Goal: Information Seeking & Learning: Learn about a topic

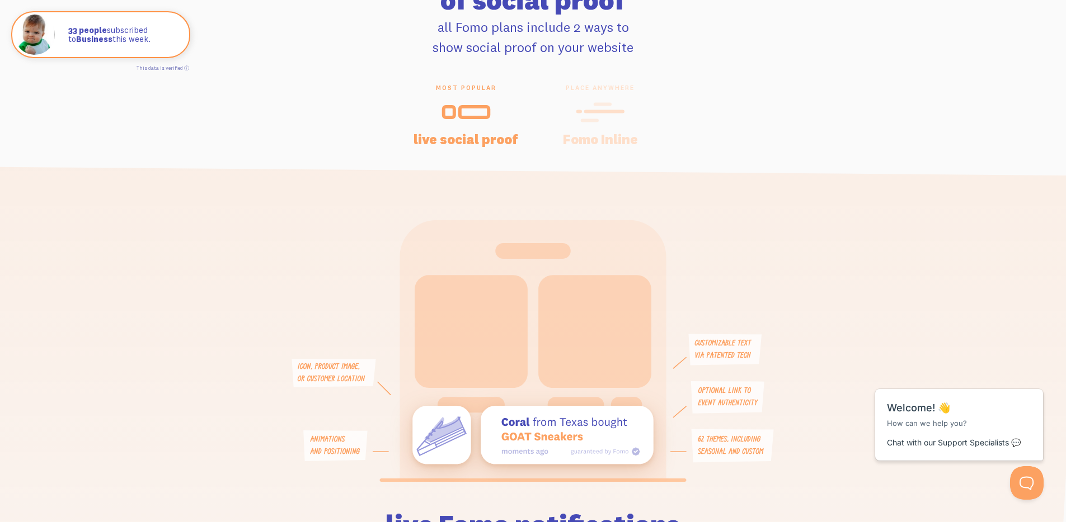
scroll to position [2550, 0]
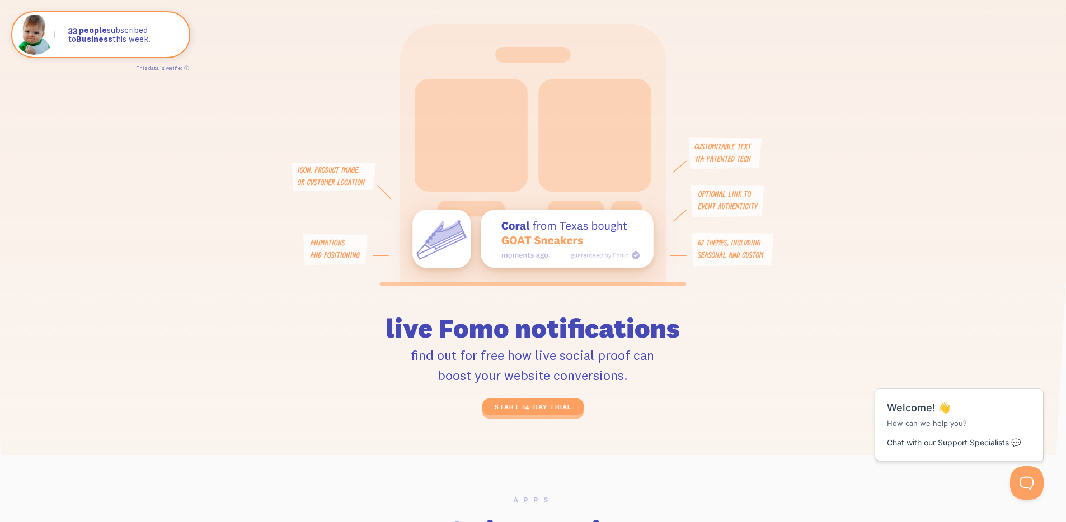
click at [598, 120] on icon at bounding box center [594, 135] width 113 height 113
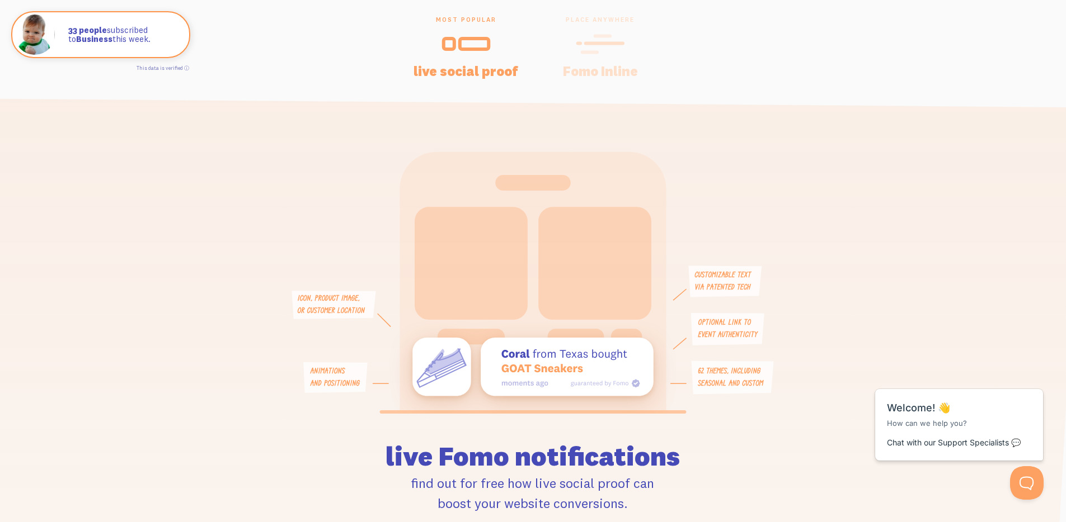
scroll to position [2415, 0]
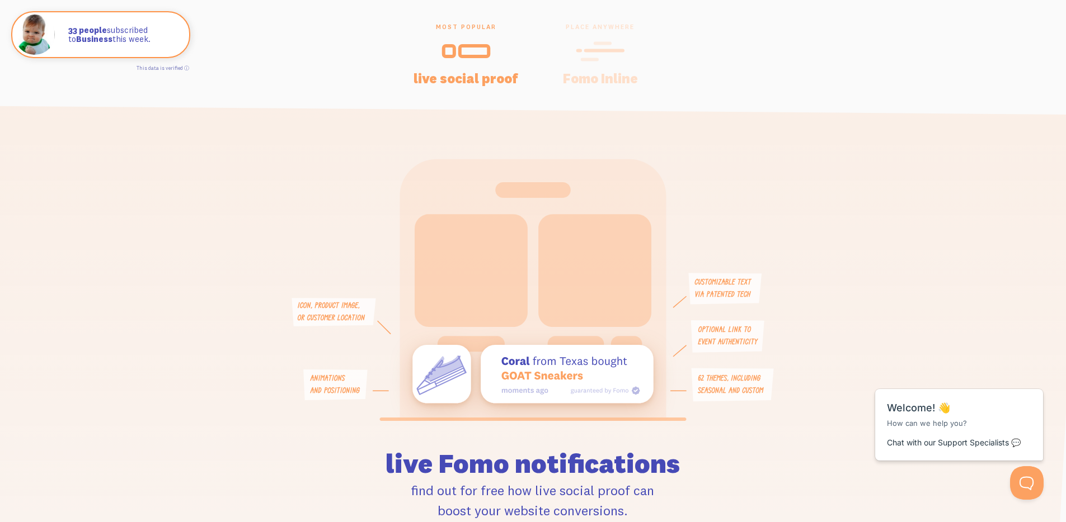
click at [611, 91] on div "most popular live social proof place anywhere Fomo Inline live Fomo notificatio…" at bounding box center [533, 287] width 1066 height 528
click at [611, 78] on h4 "Fomo Inline" at bounding box center [599, 78] width 107 height 13
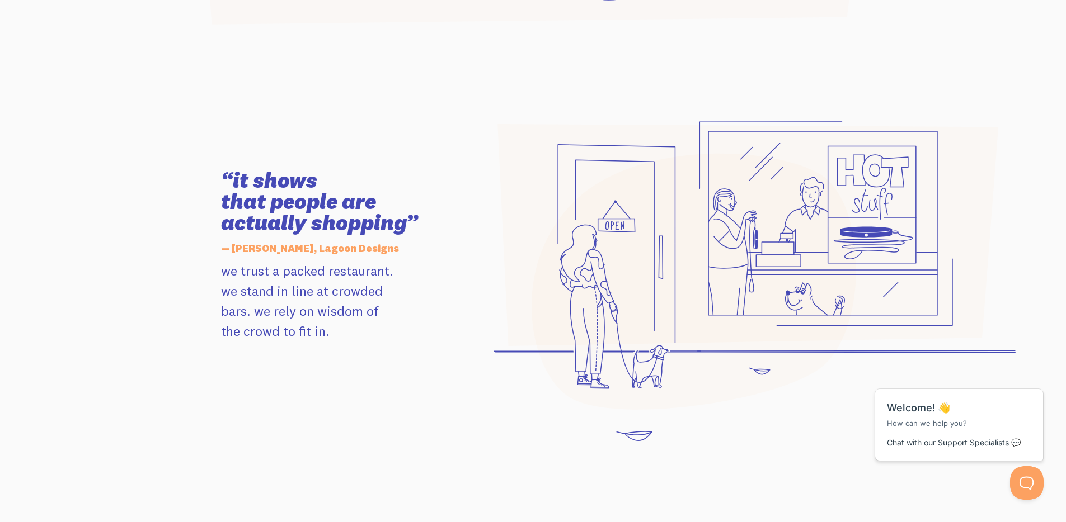
scroll to position [0, 0]
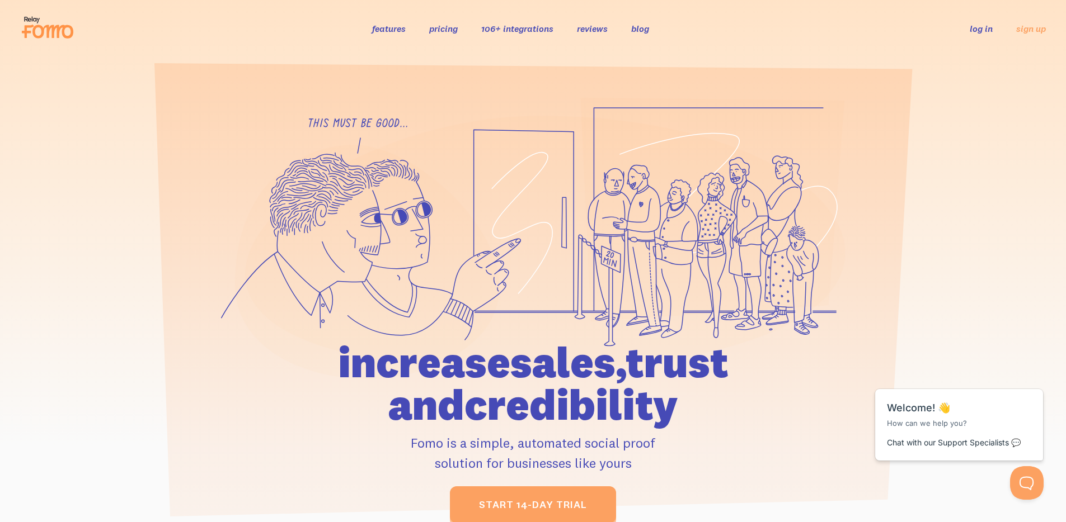
click at [540, 27] on link "106+ integrations" at bounding box center [517, 28] width 72 height 11
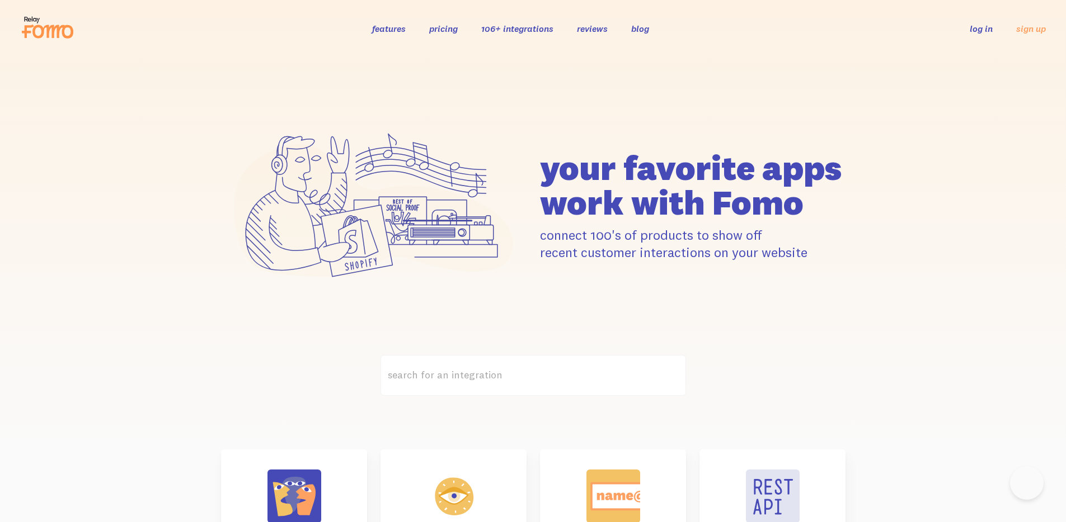
click at [402, 25] on link "features" at bounding box center [389, 28] width 34 height 11
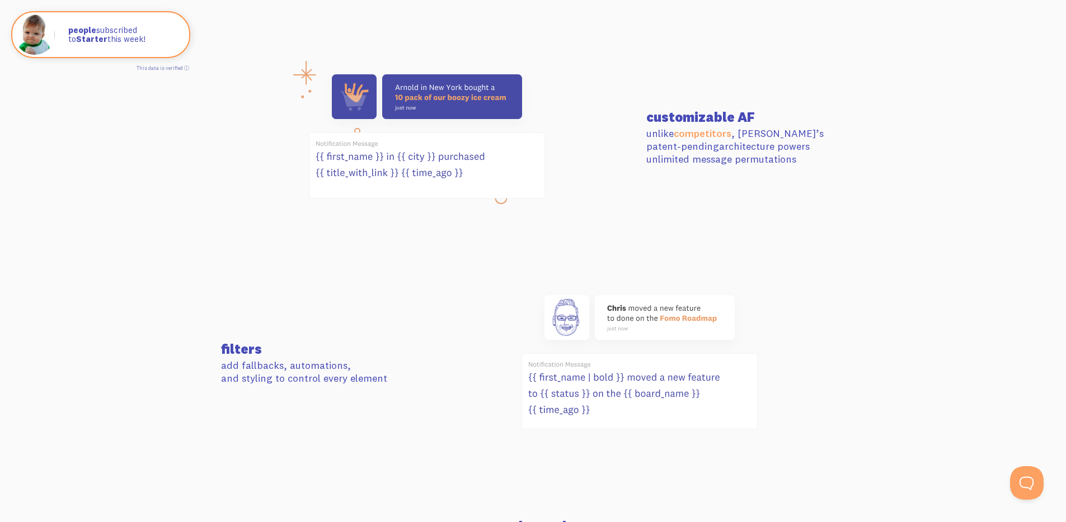
scroll to position [1401, 0]
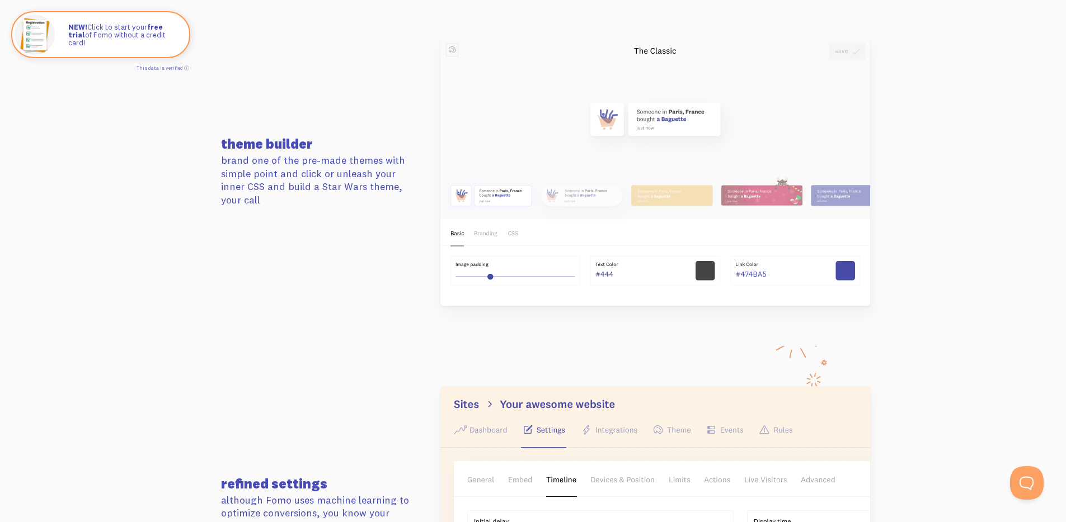
click at [947, 187] on section "theme builder brand one of the pre-made themes with simple point and click or u…" at bounding box center [533, 172] width 1066 height 348
click at [955, 121] on section "theme builder brand one of the pre-made themes with simple point and click or u…" at bounding box center [533, 172] width 1066 height 348
